Goal: Check status: Check status

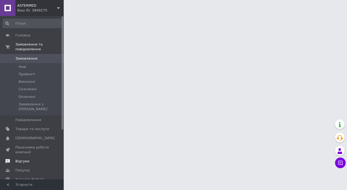
click at [25, 159] on span "Відгуки" at bounding box center [22, 161] width 14 height 5
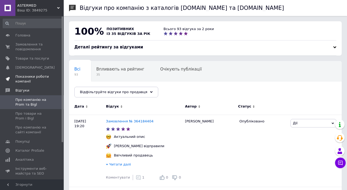
click at [38, 76] on span "Показники роботи компанії" at bounding box center [32, 79] width 34 height 10
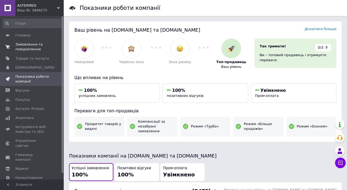
click at [36, 49] on span "Замовлення та повідомлення" at bounding box center [32, 47] width 34 height 10
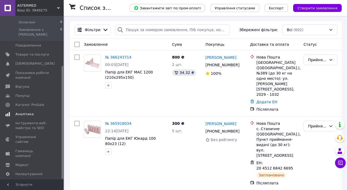
click at [26, 112] on span "Аналітика" at bounding box center [24, 114] width 18 height 5
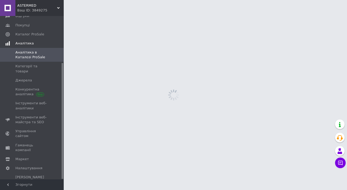
scroll to position [66, 0]
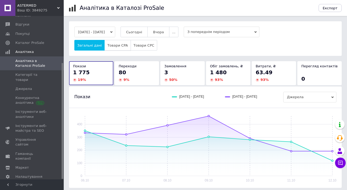
click at [113, 46] on span "Товари CPA" at bounding box center [117, 45] width 20 height 4
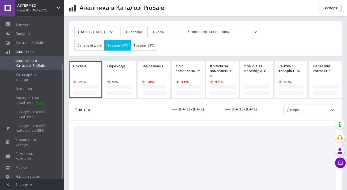
click at [113, 32] on button "[DATE] - [DATE]" at bounding box center [94, 32] width 41 height 11
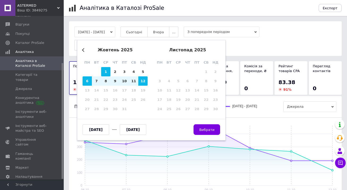
click at [108, 71] on div "1" at bounding box center [105, 71] width 9 height 9
type input "[DATE]"
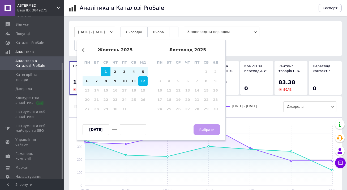
click at [140, 79] on div "12" at bounding box center [142, 80] width 9 height 9
type input "[DATE]"
click at [210, 127] on button "Вибрати" at bounding box center [207, 129] width 27 height 11
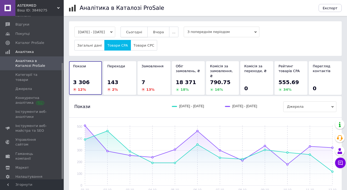
click at [142, 33] on span "Сьогодні" at bounding box center [134, 32] width 16 height 4
